Goal: Task Accomplishment & Management: Complete application form

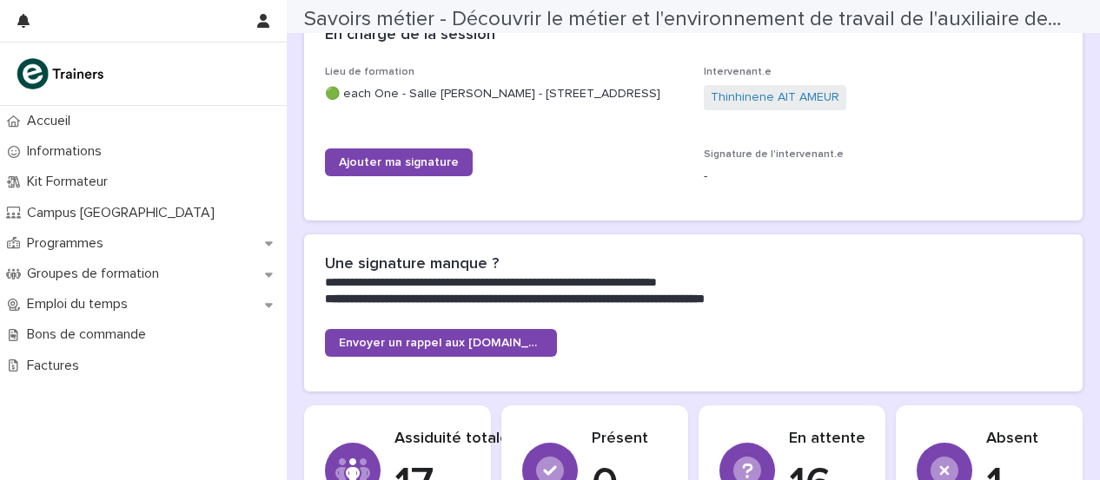
scroll to position [385, 0]
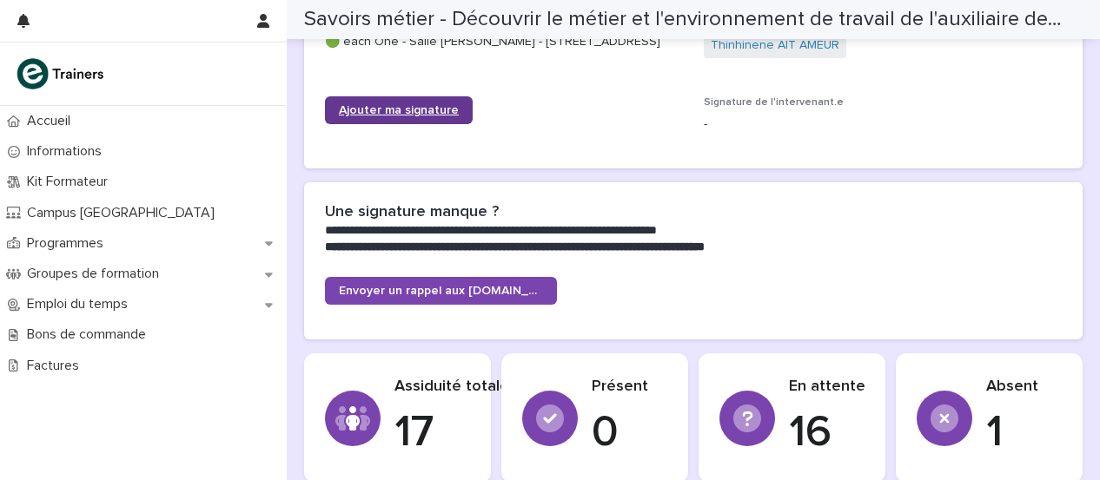
click at [397, 105] on font "Ajouter ma signature" at bounding box center [399, 110] width 120 height 12
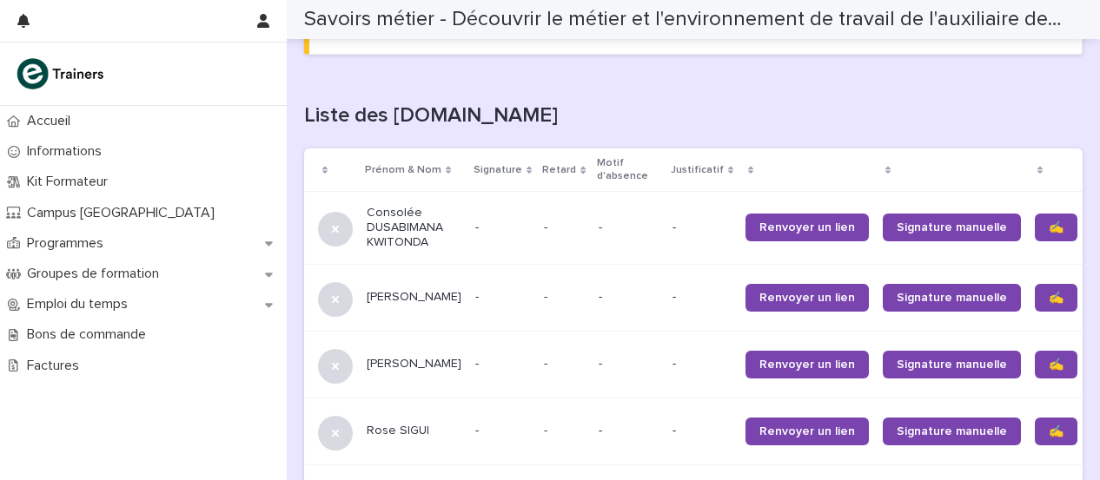
scroll to position [1065, 0]
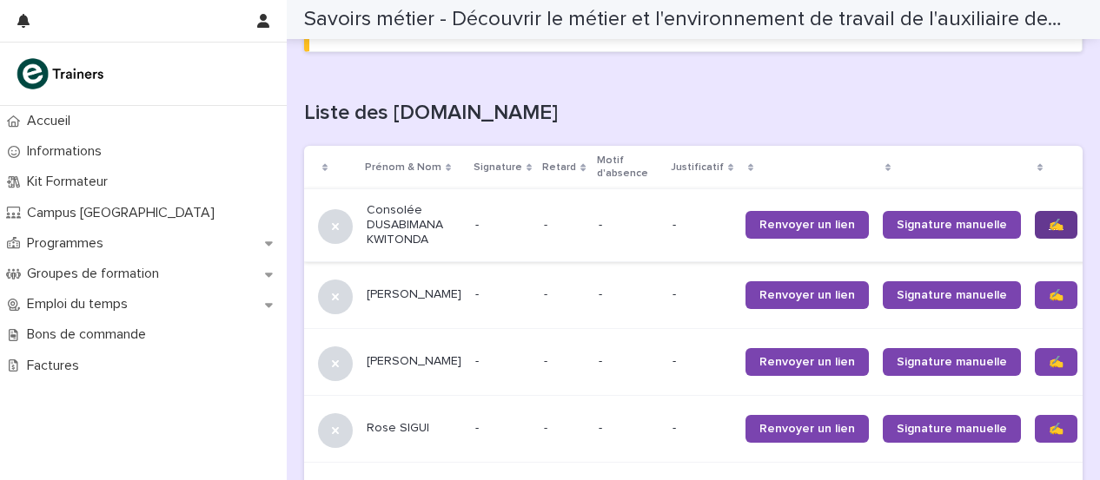
click at [1034, 234] on link "✍️" at bounding box center [1055, 225] width 43 height 28
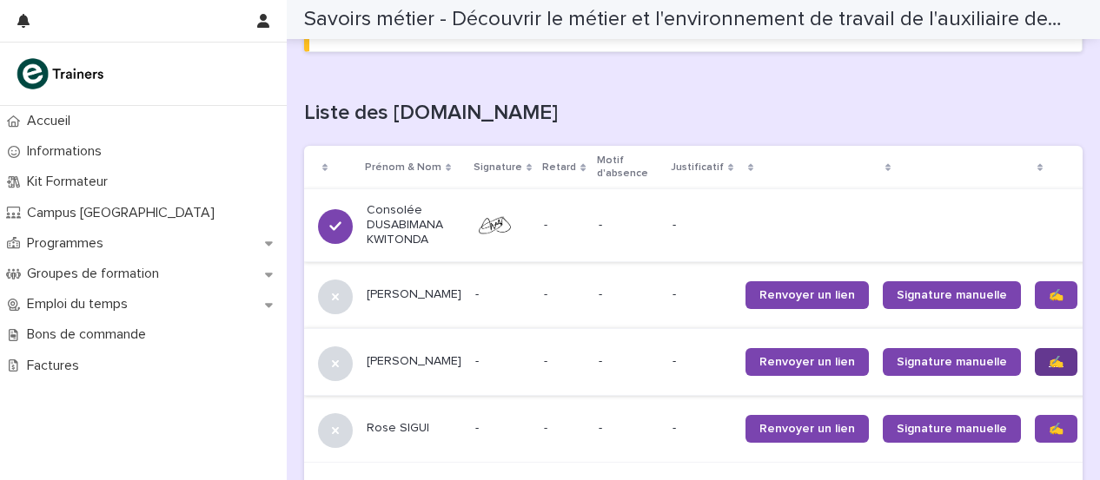
click at [1034, 369] on link "✍️" at bounding box center [1055, 362] width 43 height 28
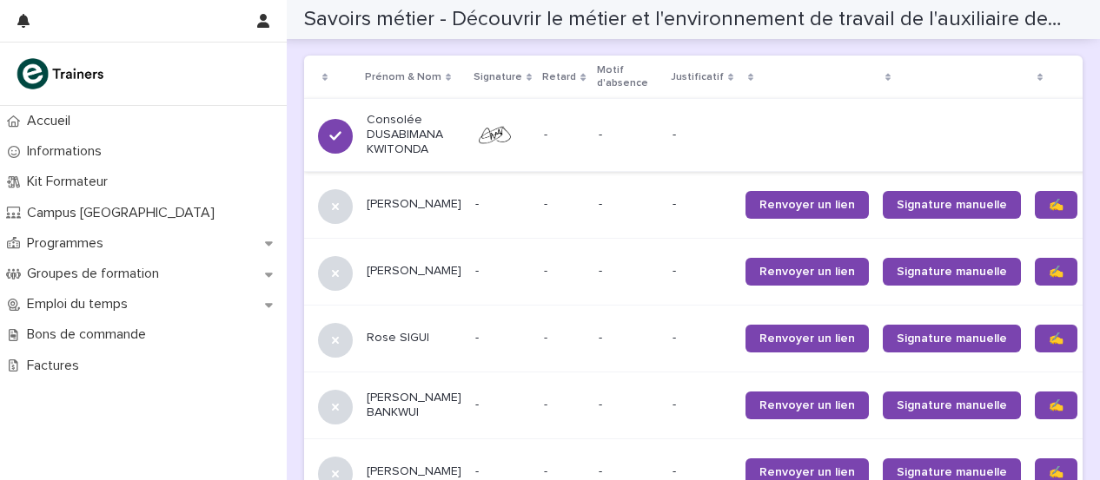
scroll to position [1157, 0]
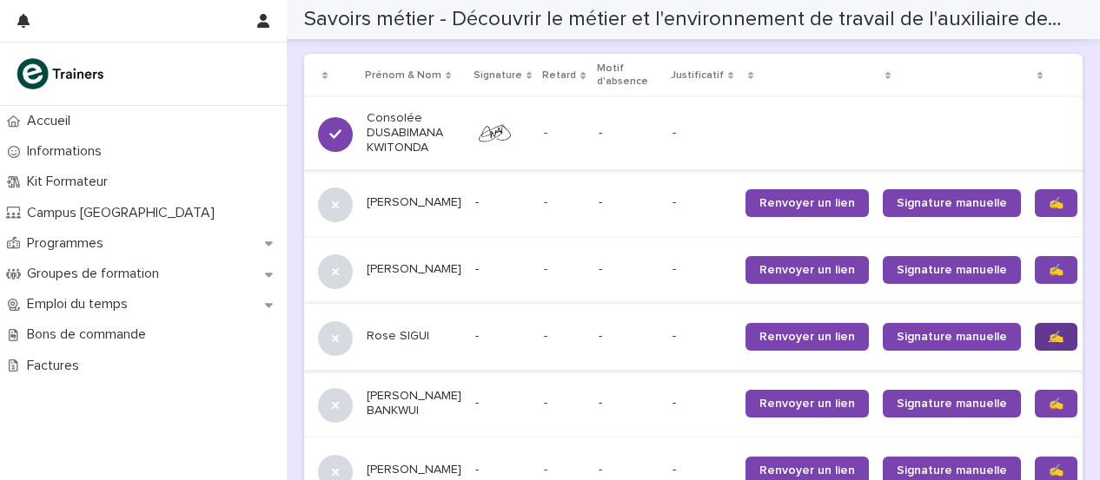
click at [1034, 347] on link "✍️" at bounding box center [1055, 337] width 43 height 28
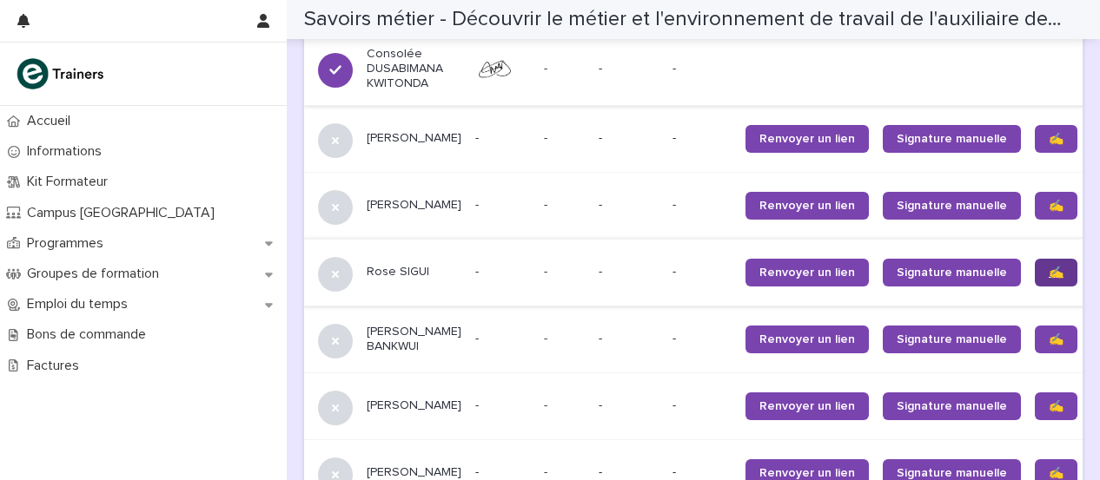
scroll to position [1232, 0]
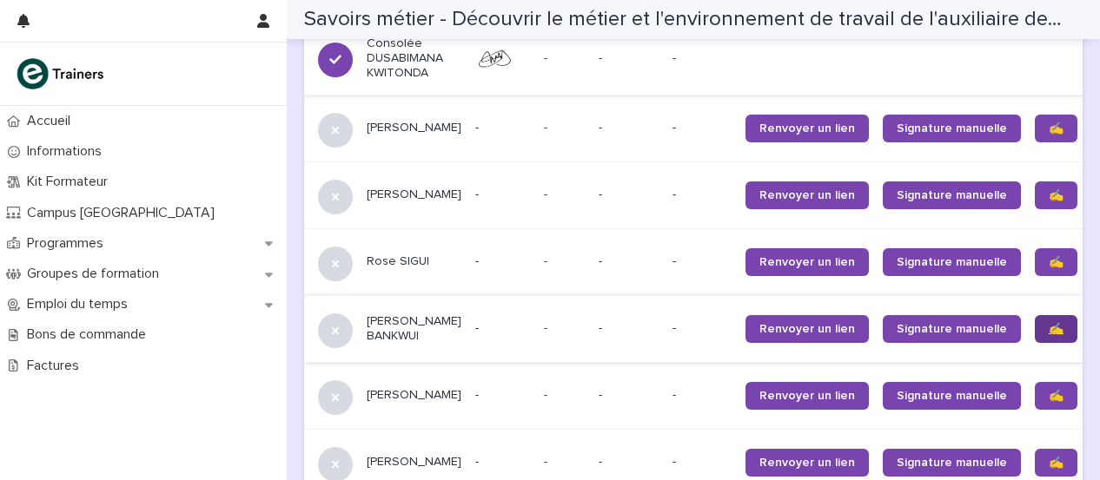
click at [1034, 335] on link "✍️" at bounding box center [1055, 329] width 43 height 28
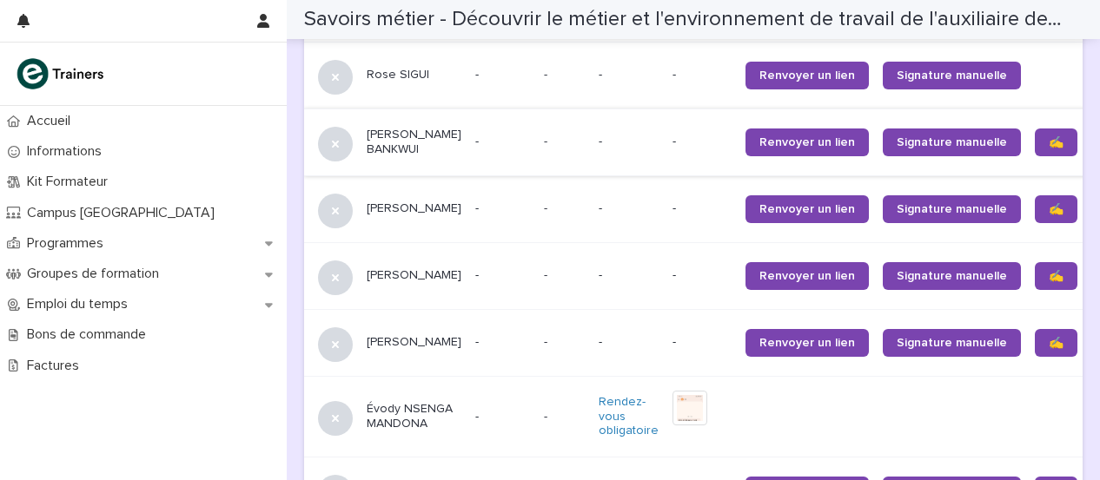
scroll to position [1424, 0]
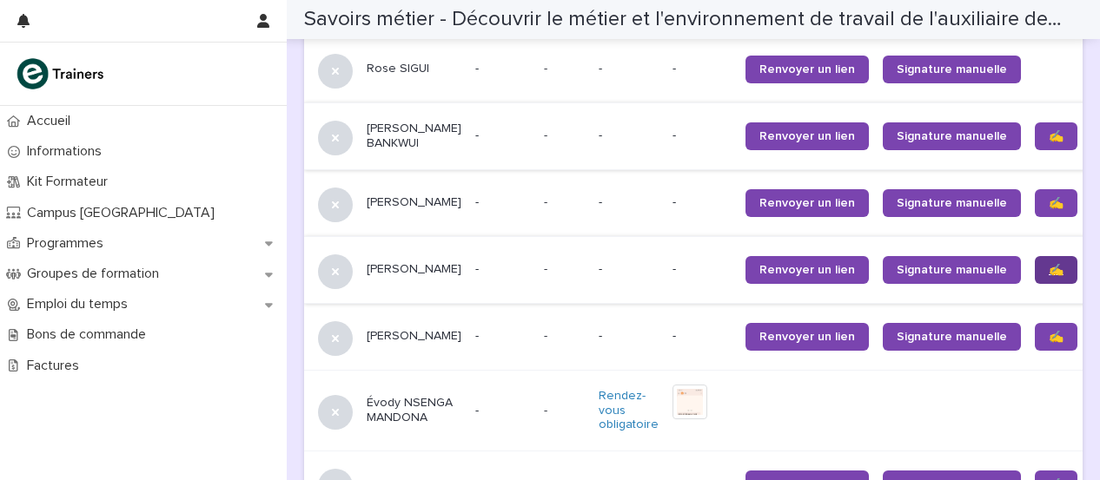
click at [1048, 271] on font "✍️" at bounding box center [1055, 270] width 15 height 12
click at [1034, 331] on link "✍️" at bounding box center [1055, 337] width 43 height 28
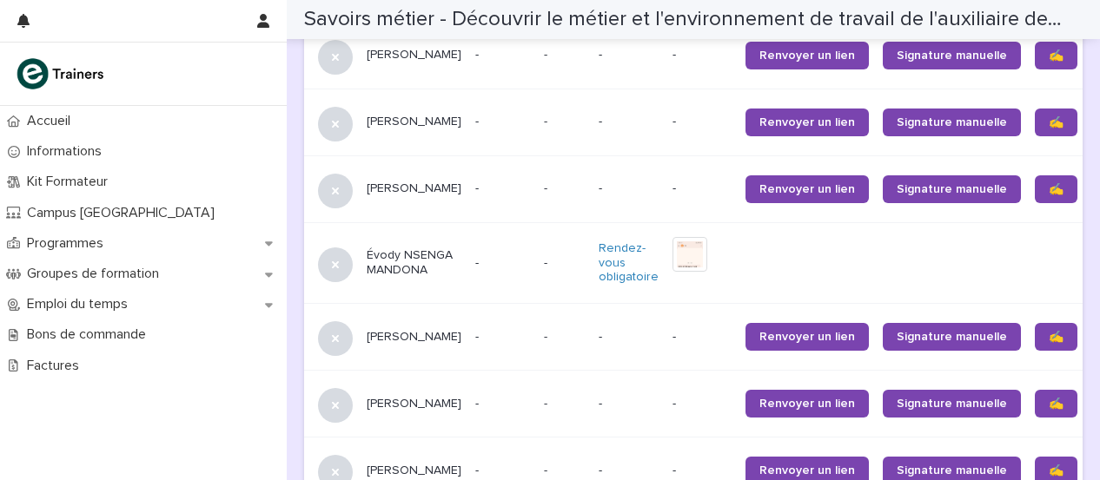
scroll to position [1580, 0]
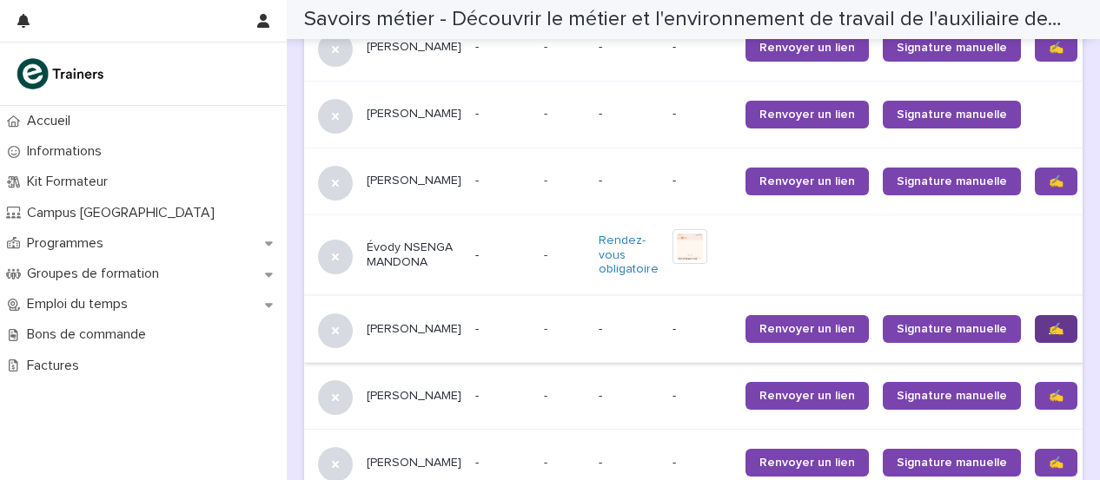
click at [1048, 331] on font "✍️" at bounding box center [1055, 329] width 15 height 12
click at [1034, 466] on link "✍️" at bounding box center [1055, 463] width 43 height 28
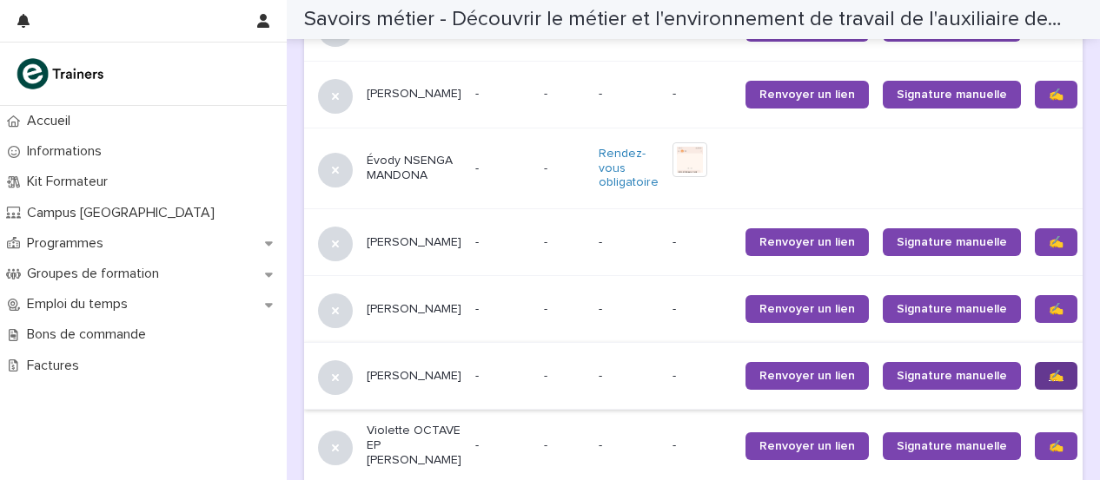
scroll to position [1680, 0]
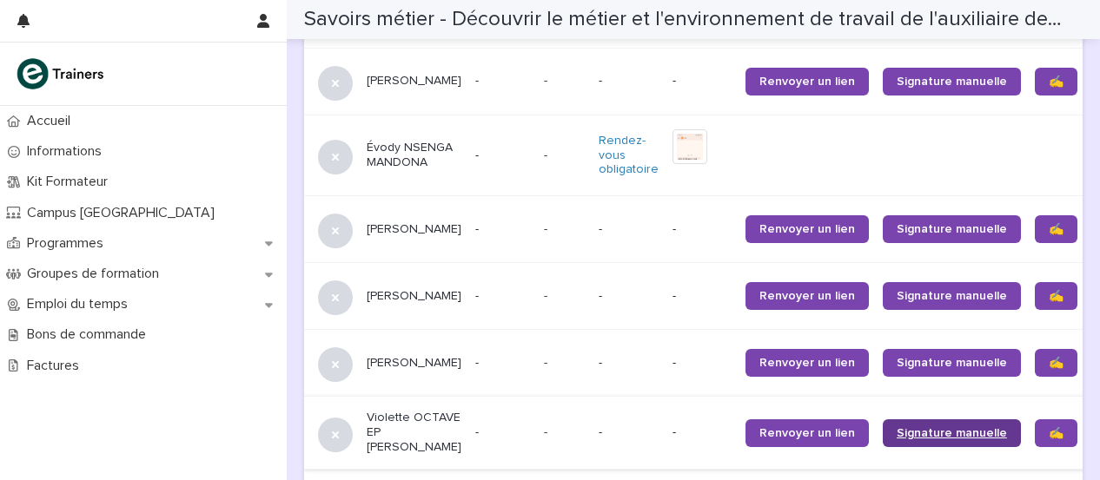
click at [971, 438] on link "Signature manuelle" at bounding box center [951, 433] width 138 height 28
click at [1034, 372] on link "✍️" at bounding box center [1055, 363] width 43 height 28
click at [1034, 368] on link "✍️" at bounding box center [1055, 363] width 43 height 28
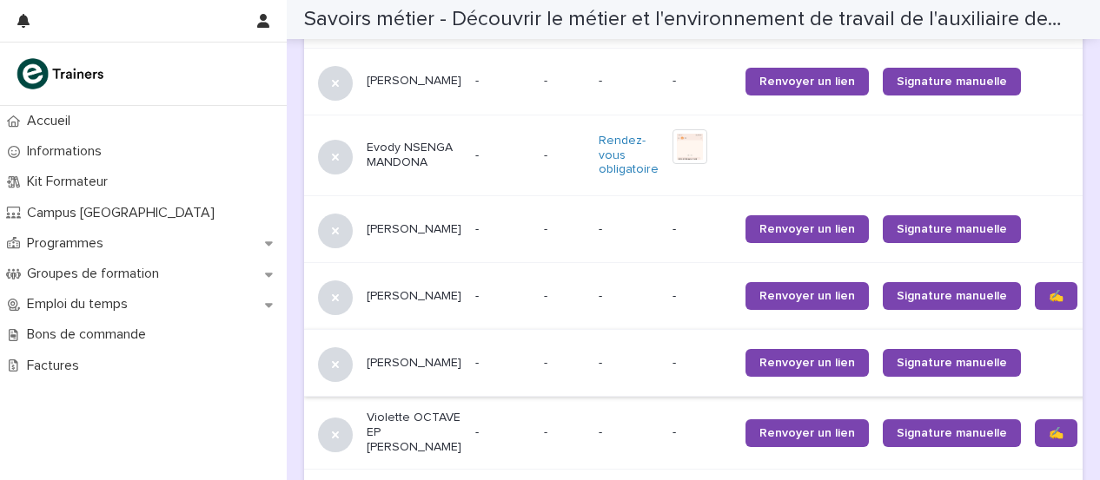
scroll to position [1765, 0]
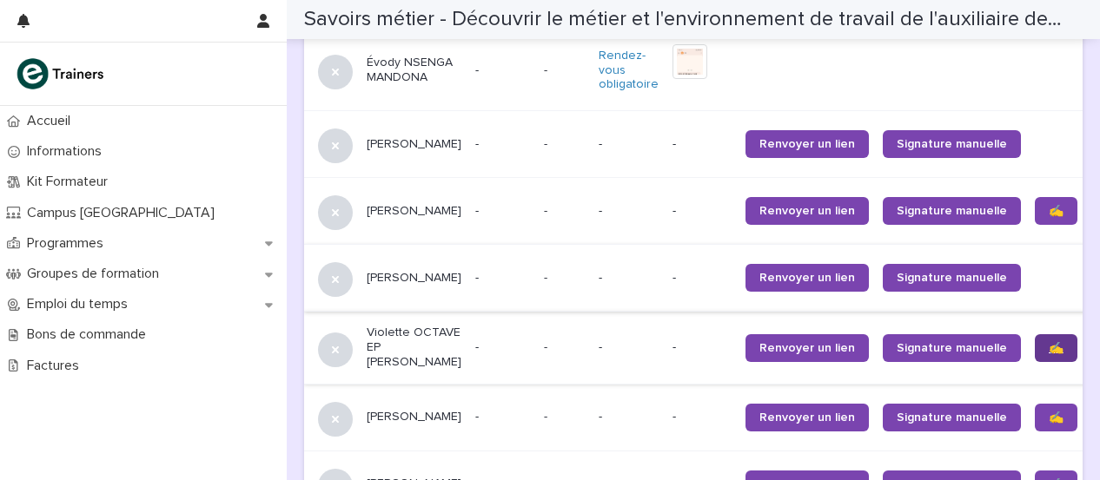
click at [1034, 358] on link "✍️" at bounding box center [1055, 348] width 43 height 28
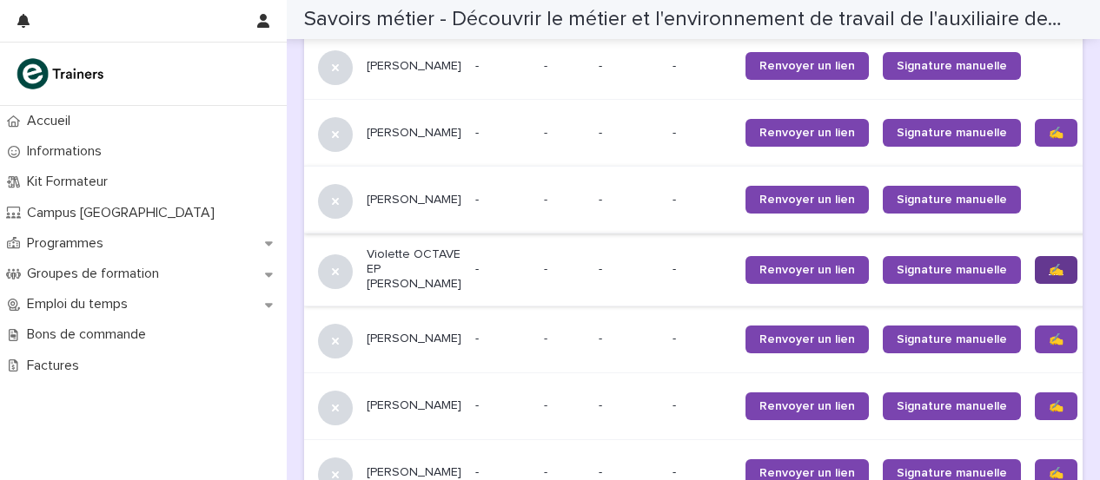
scroll to position [1851, 0]
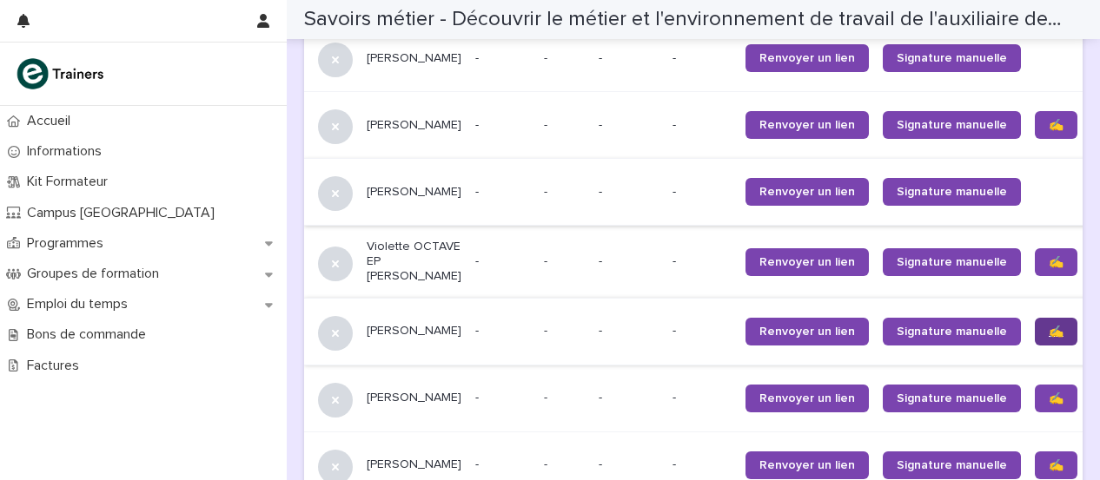
click at [1048, 338] on font "✍️" at bounding box center [1055, 332] width 15 height 12
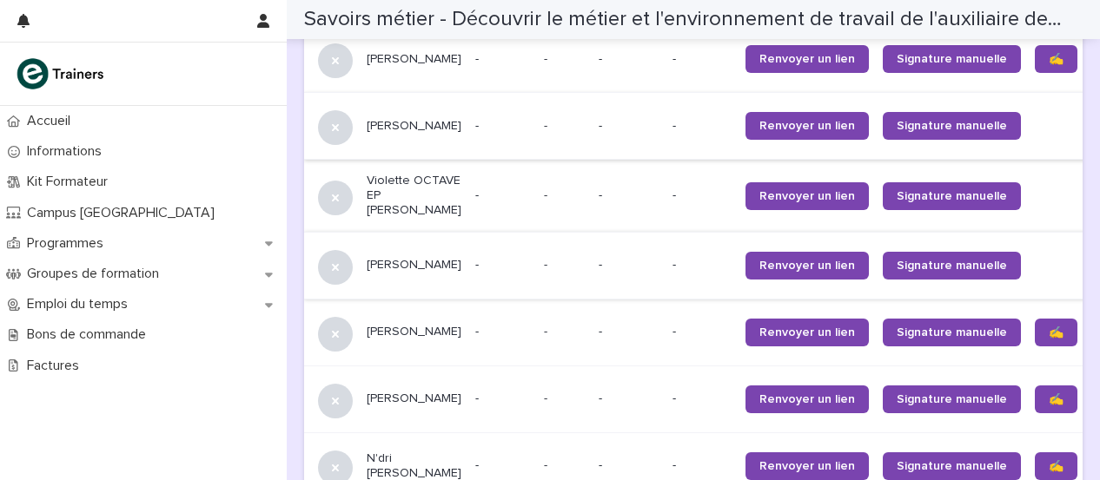
scroll to position [1916, 0]
